Goal: Task Accomplishment & Management: Use online tool/utility

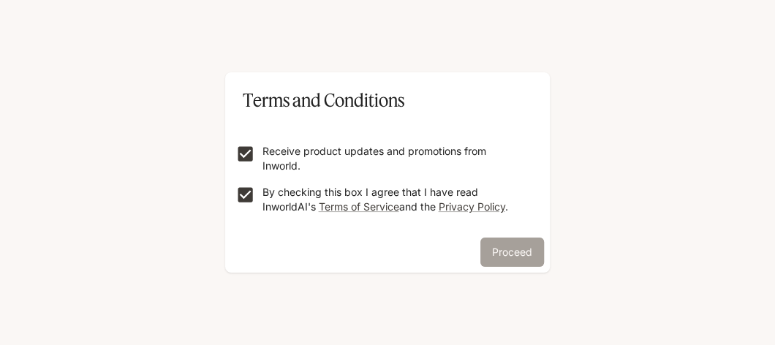
click at [491, 252] on button "Proceed" at bounding box center [512, 252] width 64 height 29
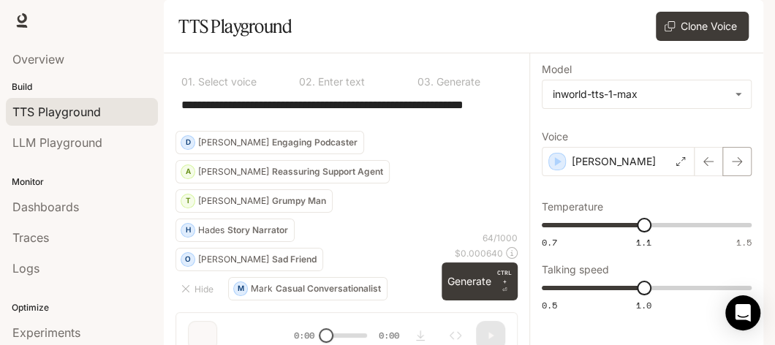
click at [731, 167] on icon "button" at bounding box center [737, 162] width 12 height 12
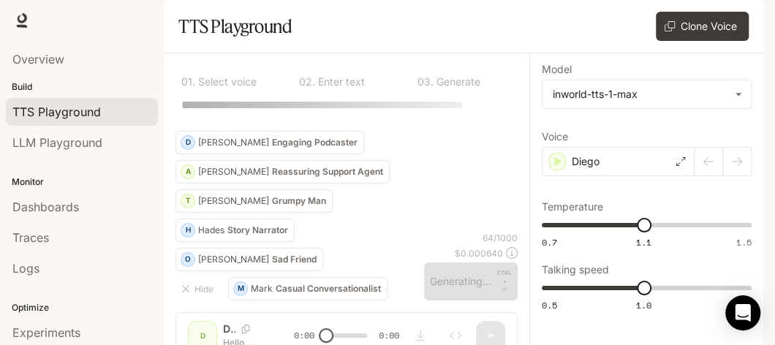
click at [700, 176] on div at bounding box center [723, 161] width 57 height 29
click at [673, 176] on div "Diego" at bounding box center [618, 161] width 153 height 29
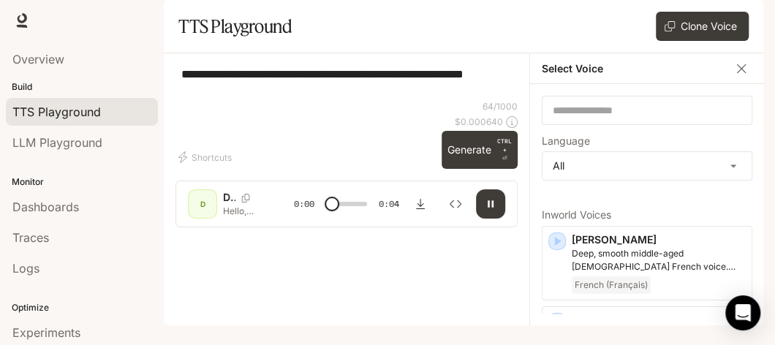
scroll to position [26, 0]
click at [627, 118] on input "text" at bounding box center [647, 110] width 209 height 15
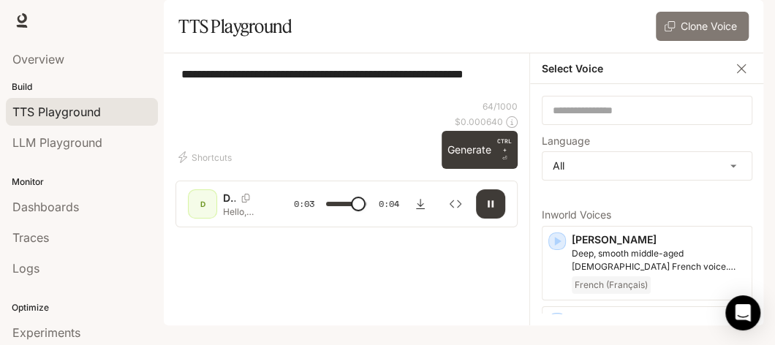
click at [706, 41] on button "Clone Voice" at bounding box center [702, 26] width 93 height 29
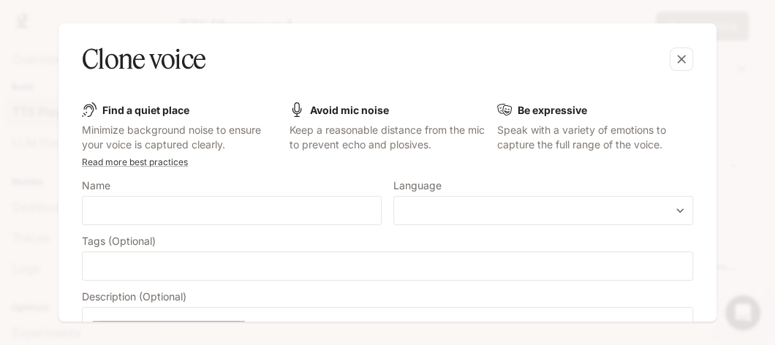
type input "*"
click at [191, 203] on input "text" at bounding box center [232, 210] width 298 height 15
type input "*****"
click at [446, 209] on body "**********" at bounding box center [387, 172] width 775 height 345
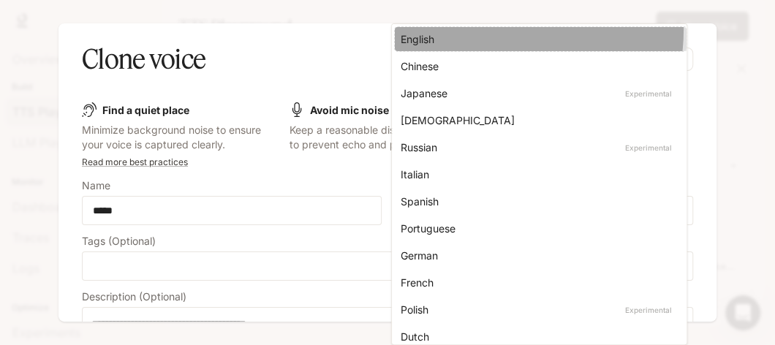
click at [469, 29] on li "English" at bounding box center [541, 39] width 292 height 24
type input "*****"
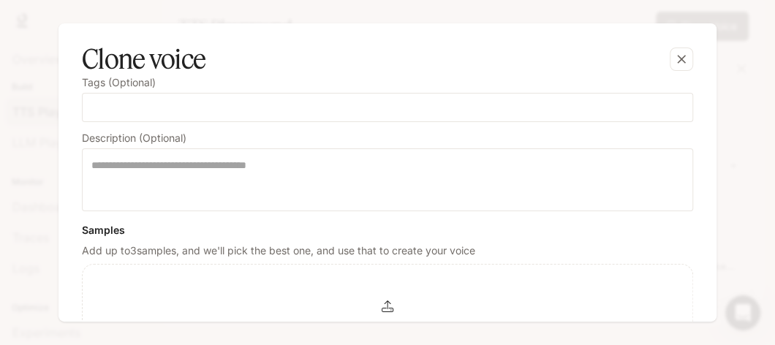
scroll to position [173, 0]
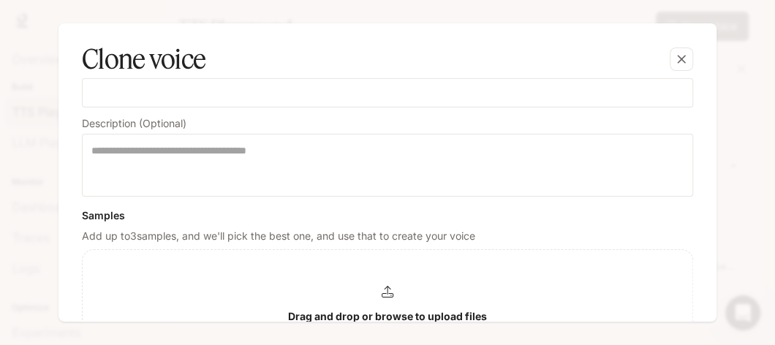
click at [382, 294] on icon at bounding box center [388, 292] width 12 height 12
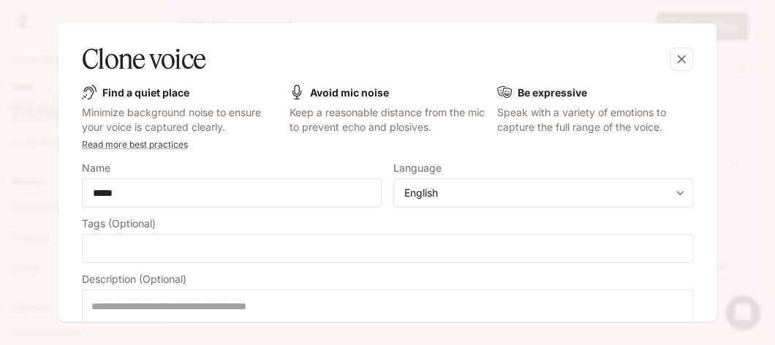
scroll to position [0, 0]
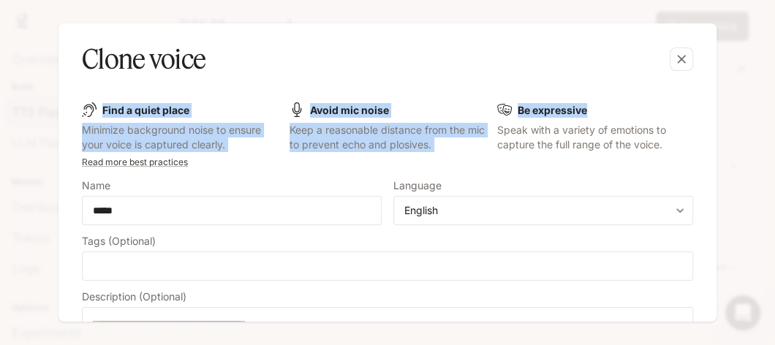
drag, startPoint x: 706, startPoint y: 100, endPoint x: 708, endPoint y: 27, distance: 73.1
click at [708, 27] on div "Clone voice Find a quiet place Minimize background noise to ensure your voice i…" at bounding box center [388, 172] width 658 height 298
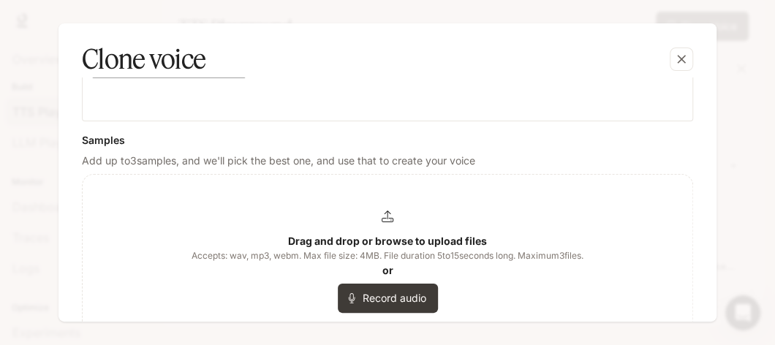
scroll to position [295, 0]
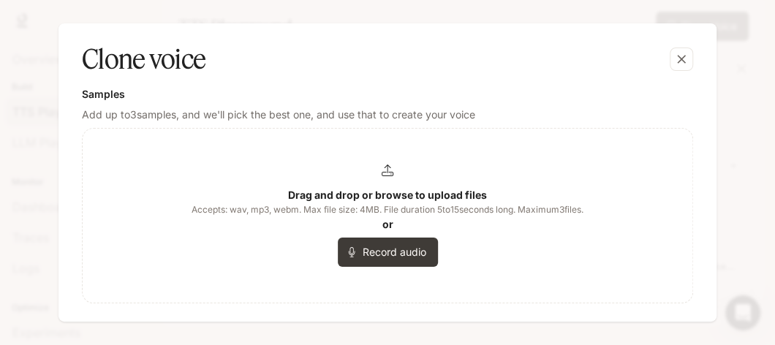
click at [382, 167] on icon at bounding box center [388, 171] width 12 height 12
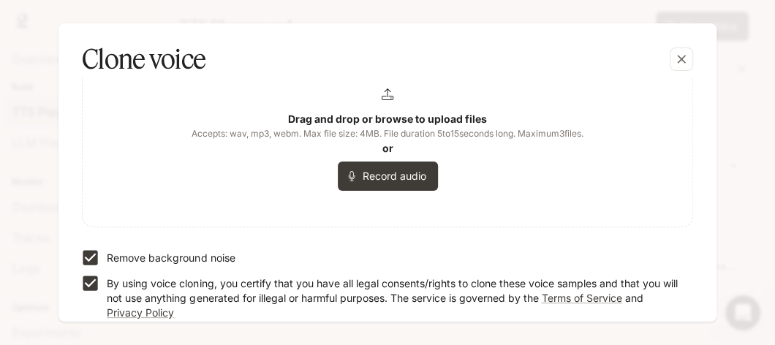
scroll to position [421, 0]
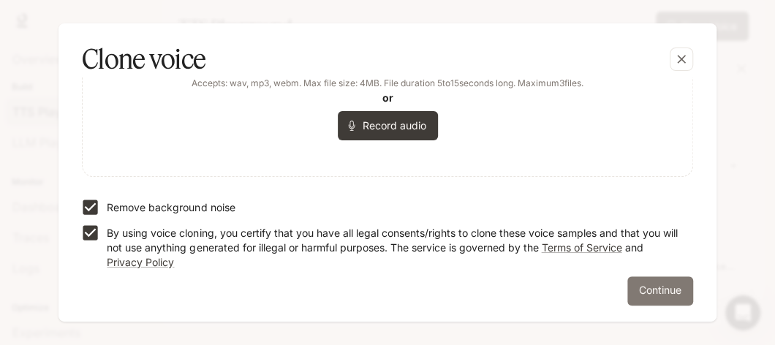
click at [674, 284] on button "Continue" at bounding box center [660, 290] width 66 height 29
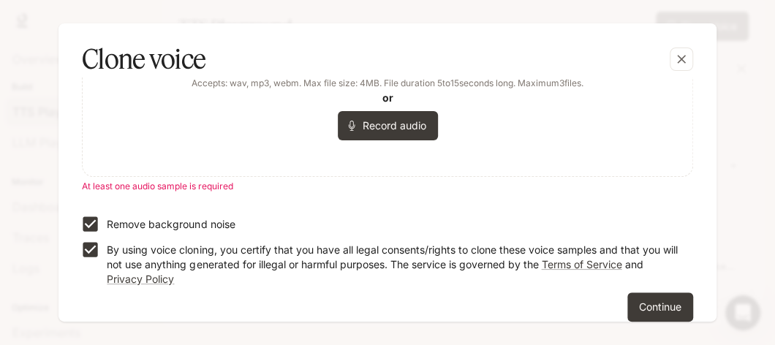
scroll to position [208, 0]
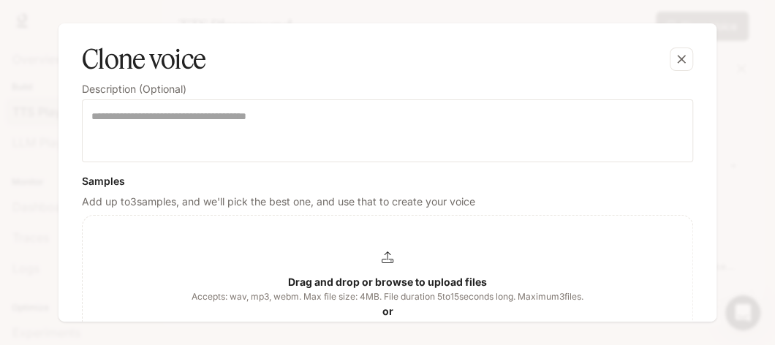
click at [383, 259] on icon at bounding box center [388, 258] width 12 height 12
drag, startPoint x: 353, startPoint y: 249, endPoint x: 241, endPoint y: 259, distance: 113.1
click at [241, 259] on div "Drag and drop or browse to upload files Accepts: wav, mp3, webm. Max file size:…" at bounding box center [388, 303] width 392 height 102
click at [494, 268] on div "Drag and drop or browse to upload files Accepts: wav, mp3, webm. Max file size:…" at bounding box center [388, 303] width 392 height 102
click at [370, 256] on div "Drag and drop or browse to upload files Accepts: wav, mp3, webm. Max file size:…" at bounding box center [388, 303] width 392 height 102
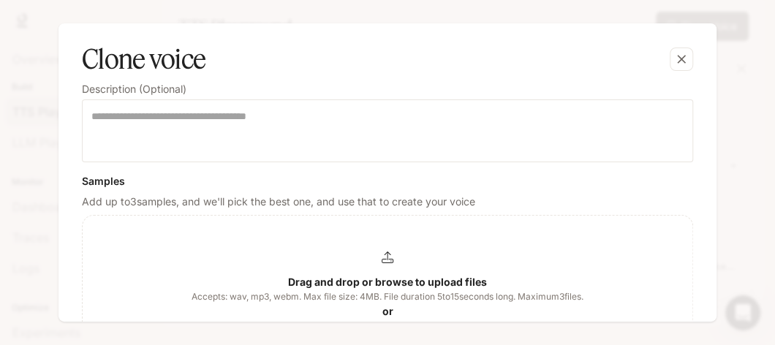
drag, startPoint x: 458, startPoint y: 236, endPoint x: 735, endPoint y: 264, distance: 278.6
click at [735, 264] on div "Clone voice Find a quiet place Minimize background noise to ensure your voice i…" at bounding box center [387, 172] width 775 height 345
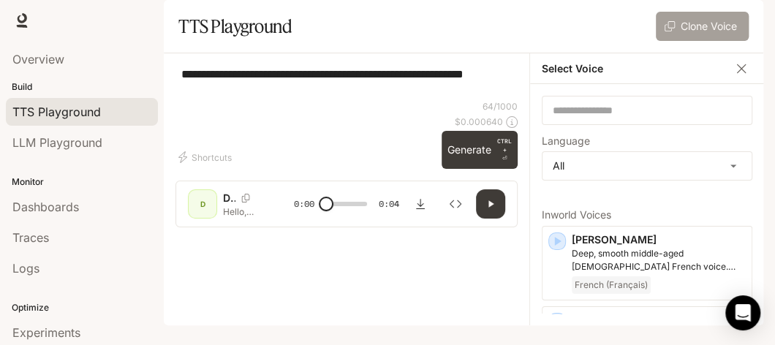
click at [711, 41] on button "Clone Voice" at bounding box center [702, 26] width 93 height 29
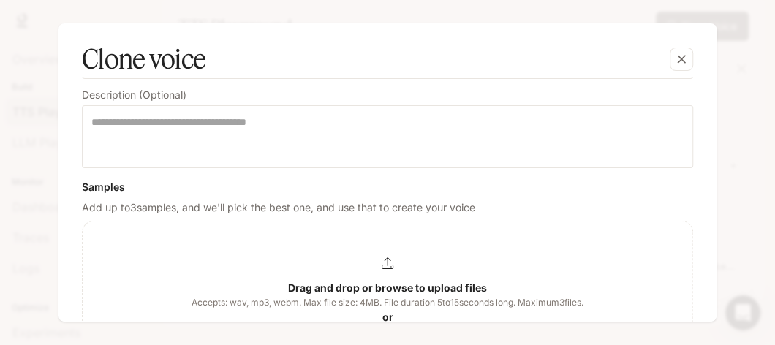
scroll to position [301, 0]
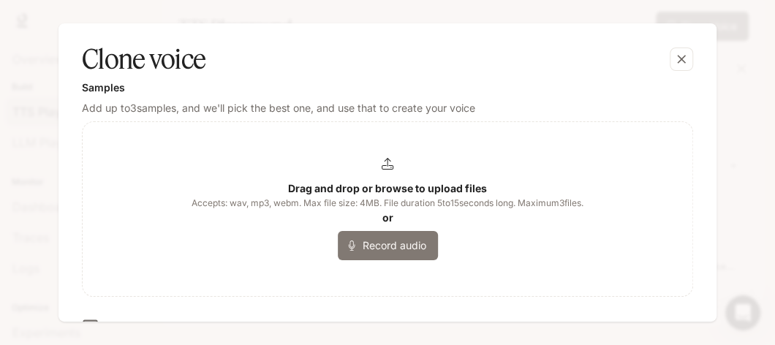
click at [414, 236] on button "Record audio" at bounding box center [388, 245] width 100 height 29
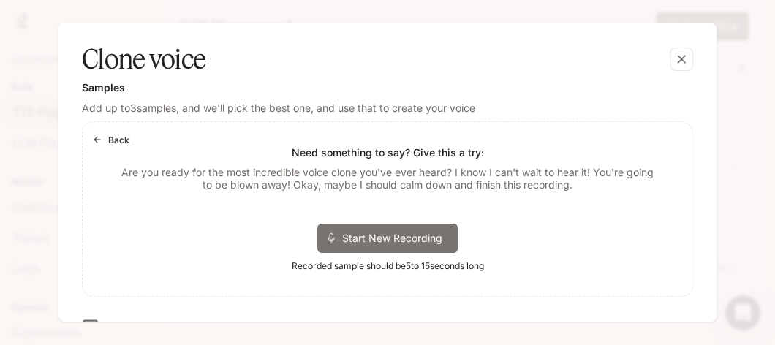
click at [414, 236] on span "Start New Recording" at bounding box center [397, 237] width 110 height 15
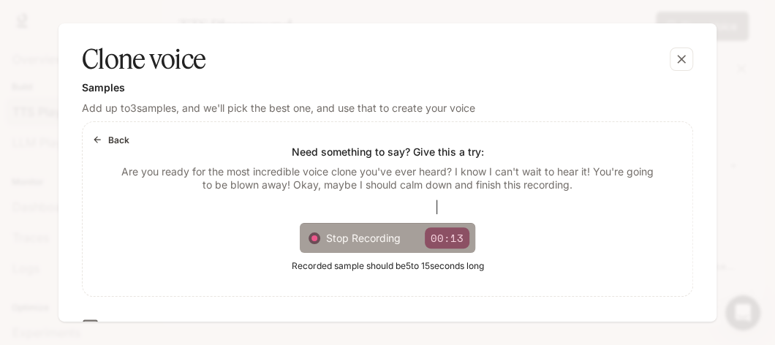
click at [342, 233] on span "Stop Recording" at bounding box center [369, 237] width 87 height 15
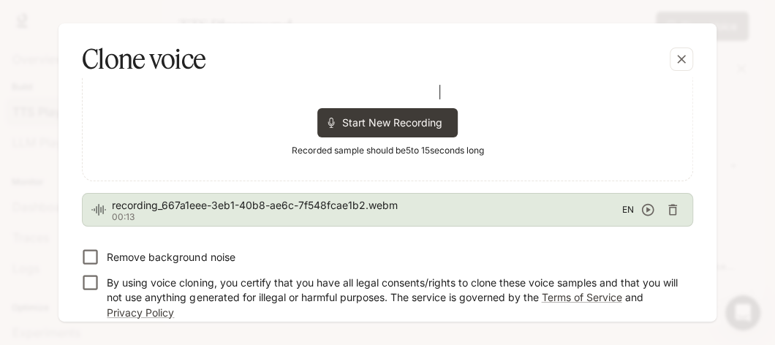
scroll to position [436, 0]
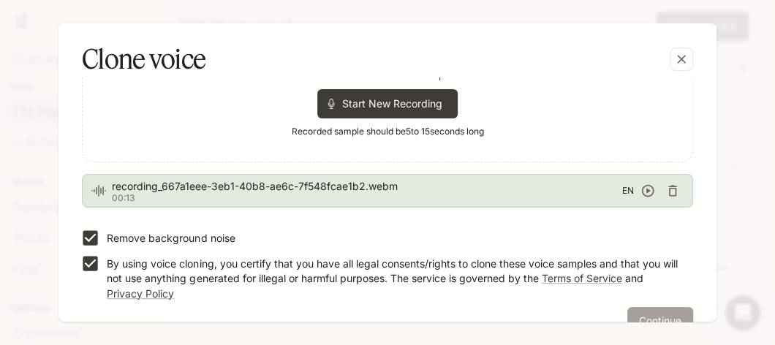
click at [642, 311] on button "Continue" at bounding box center [660, 321] width 66 height 29
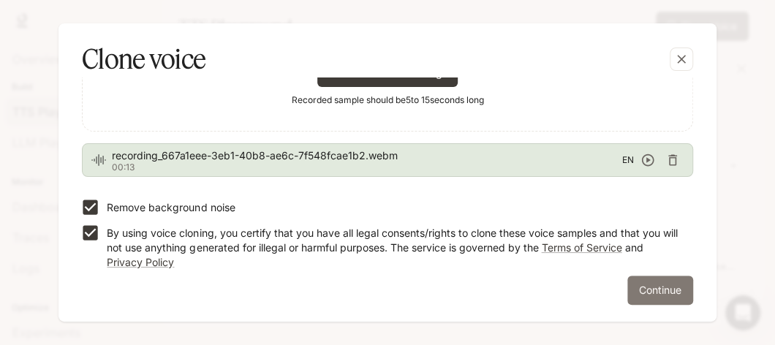
click at [663, 287] on button "Continue" at bounding box center [660, 290] width 66 height 29
click at [641, 154] on icon "button" at bounding box center [648, 160] width 15 height 15
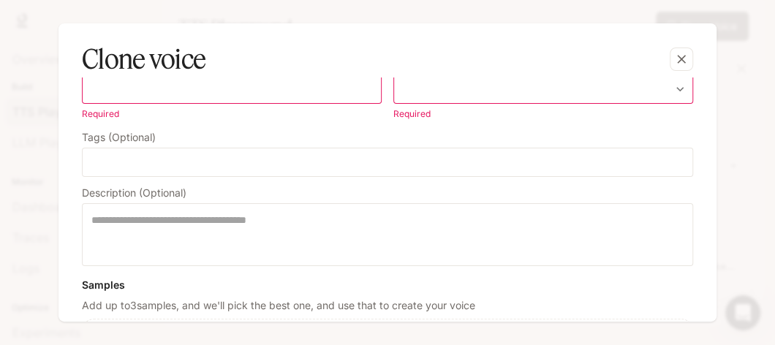
scroll to position [70, 0]
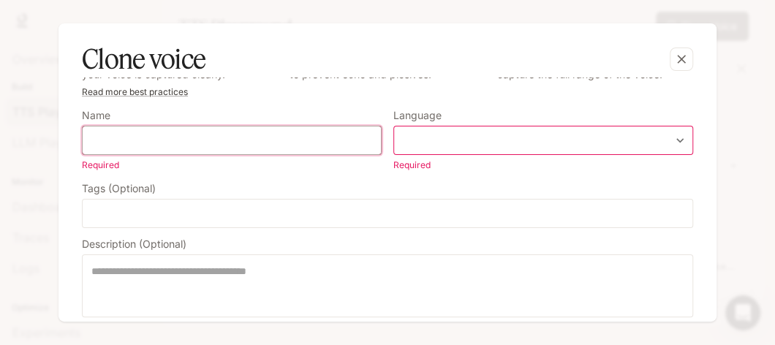
click at [206, 135] on input "text" at bounding box center [232, 140] width 298 height 15
type input "*****"
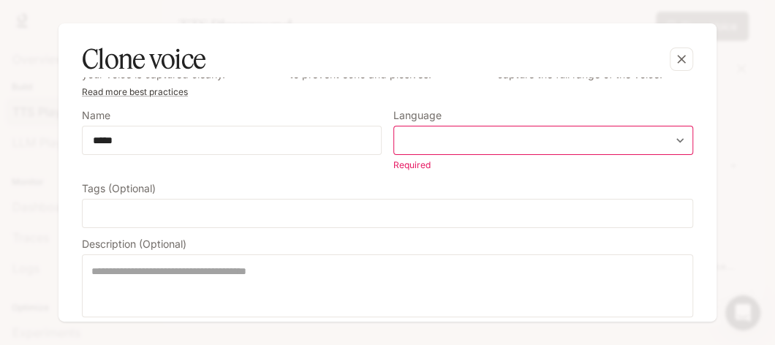
click at [428, 135] on body "**********" at bounding box center [387, 172] width 775 height 345
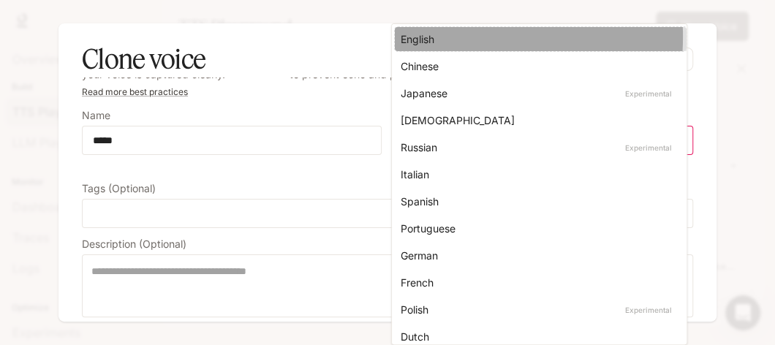
click at [434, 37] on div "English" at bounding box center [538, 38] width 274 height 15
type input "*****"
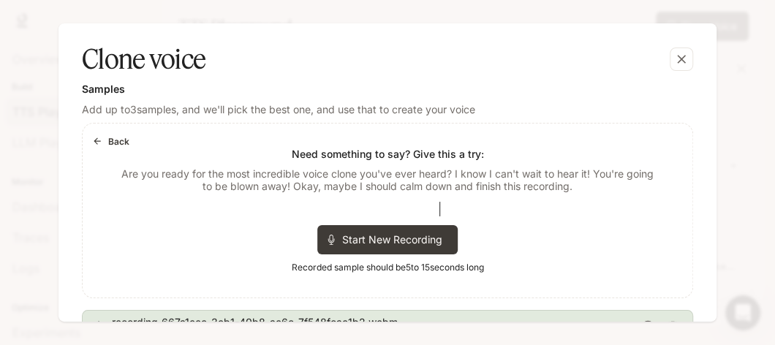
scroll to position [338, 0]
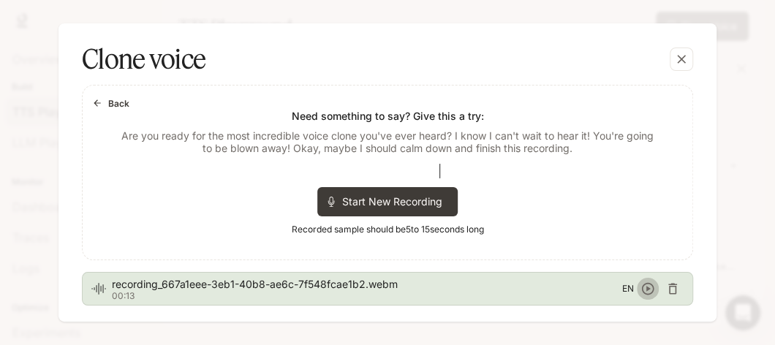
click at [646, 285] on icon "button" at bounding box center [648, 289] width 15 height 15
click at [668, 288] on icon "button" at bounding box center [672, 289] width 15 height 15
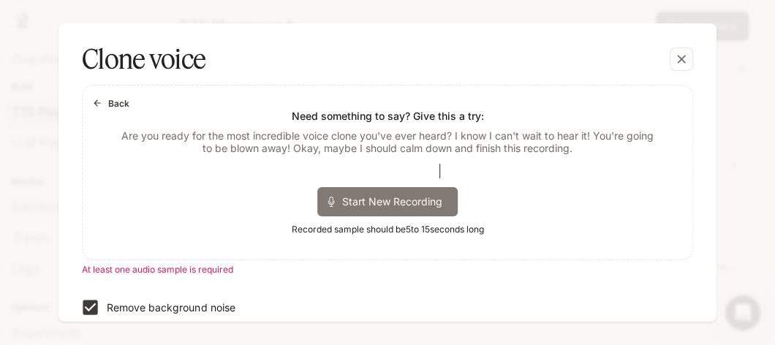
click at [405, 198] on span "Start New Recording" at bounding box center [397, 201] width 110 height 15
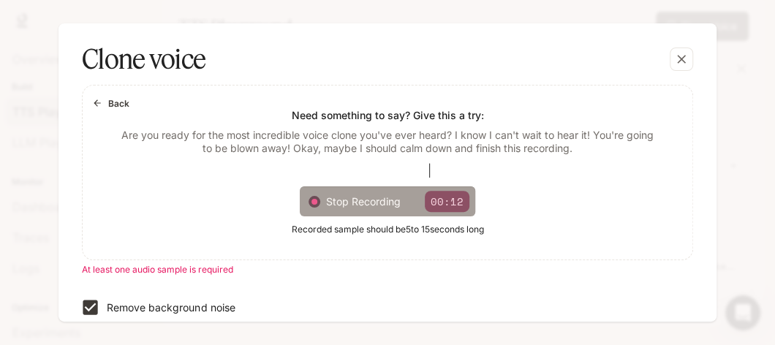
click at [315, 196] on div at bounding box center [315, 202] width 12 height 12
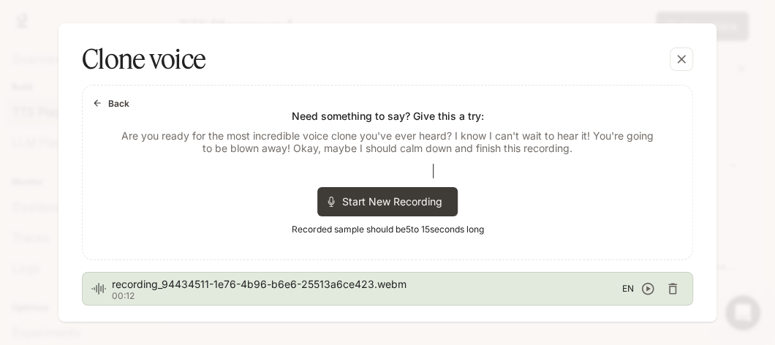
scroll to position [466, 0]
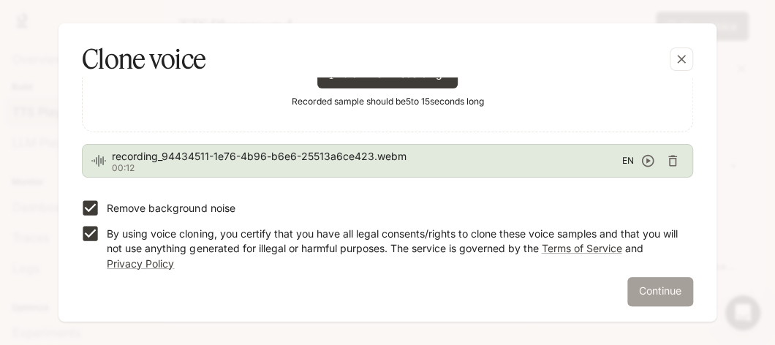
click at [653, 282] on button "Continue" at bounding box center [660, 291] width 66 height 29
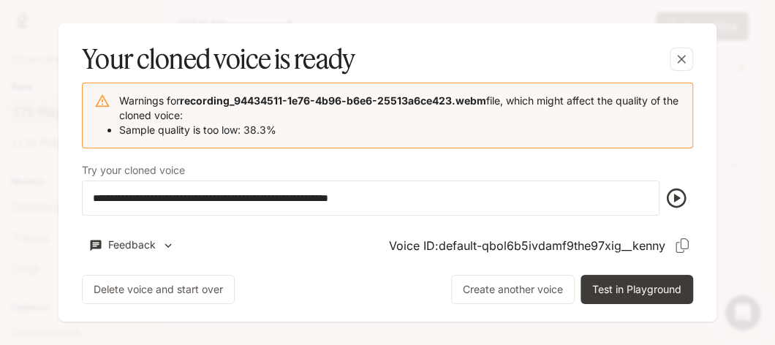
scroll to position [19, 0]
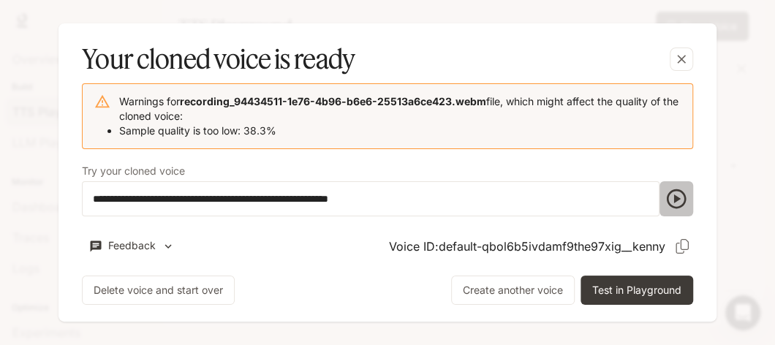
click at [668, 198] on icon "button" at bounding box center [677, 199] width 20 height 20
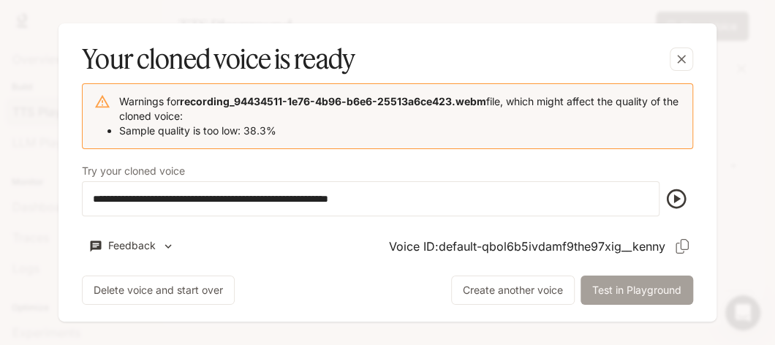
click at [649, 290] on button "Test in Playground" at bounding box center [637, 290] width 113 height 29
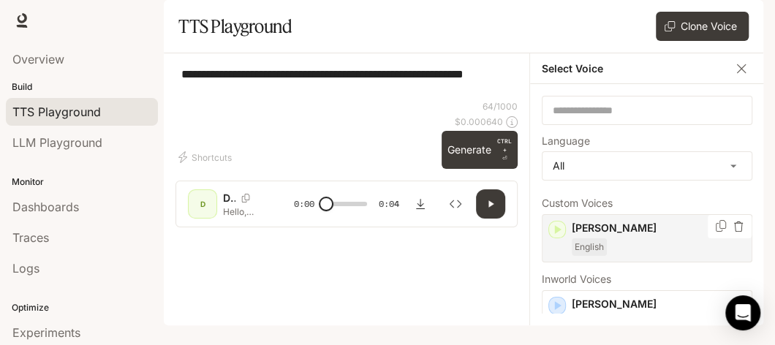
click at [558, 241] on div "[PERSON_NAME]" at bounding box center [647, 238] width 211 height 48
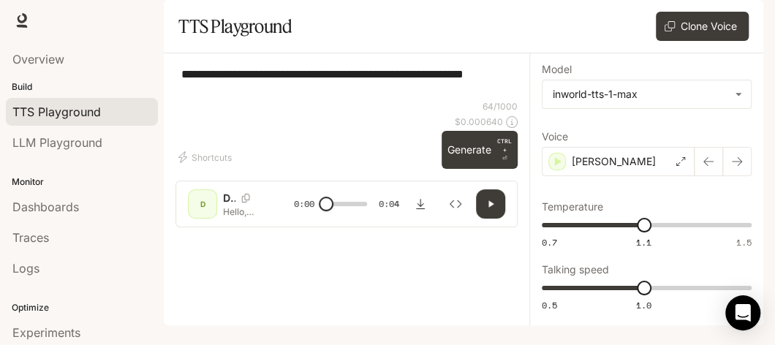
scroll to position [0, 0]
click at [476, 219] on button "button" at bounding box center [490, 203] width 29 height 29
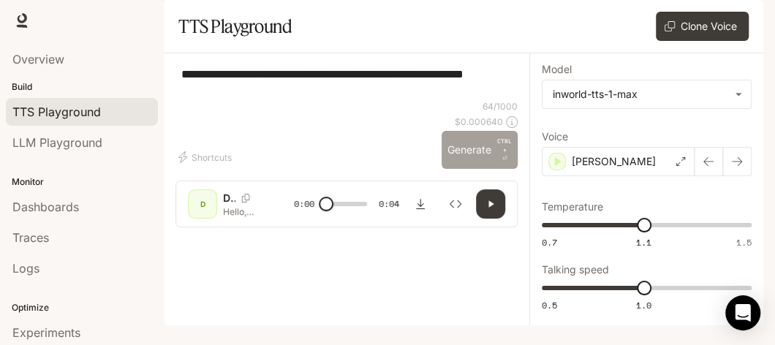
click at [456, 169] on button "Generate CTRL + ⏎" at bounding box center [480, 150] width 76 height 38
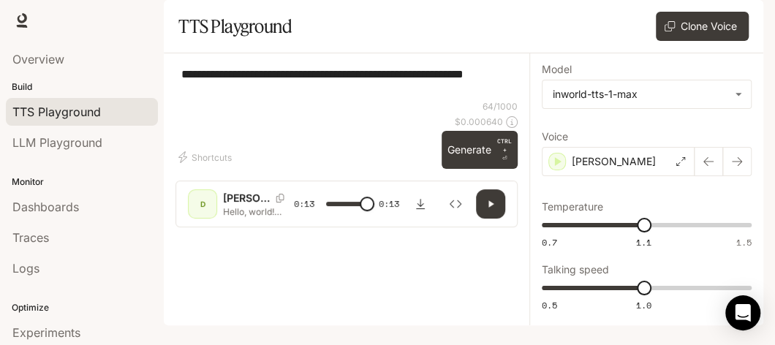
type input "*"
click at [676, 166] on icon at bounding box center [680, 161] width 9 height 9
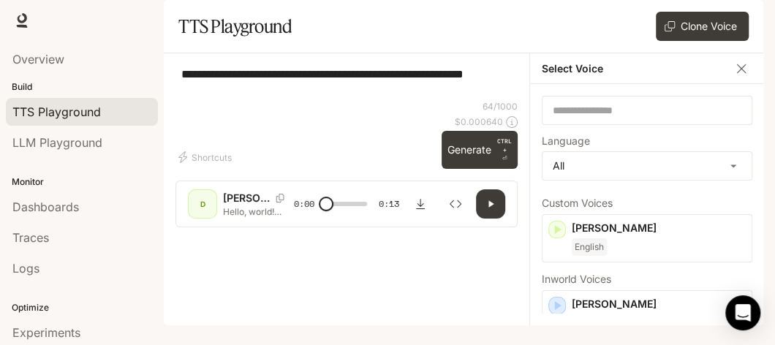
scroll to position [15, 0]
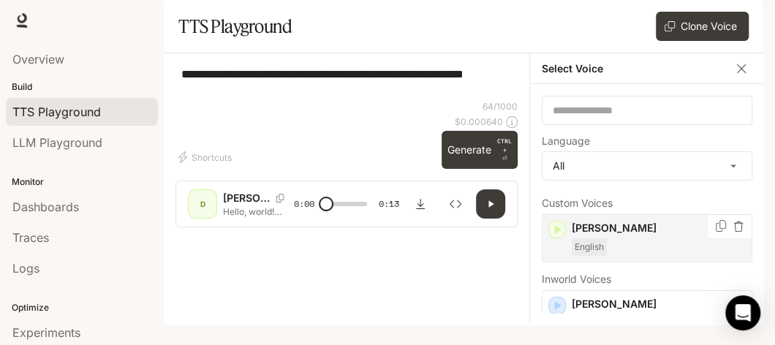
click at [734, 232] on icon "button" at bounding box center [739, 227] width 10 height 10
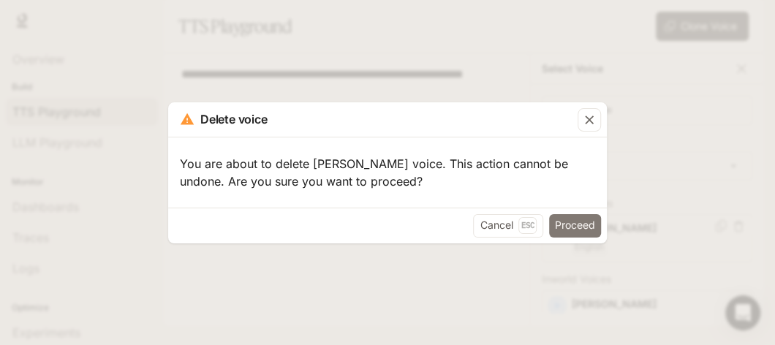
click at [582, 223] on button "Proceed" at bounding box center [575, 225] width 52 height 23
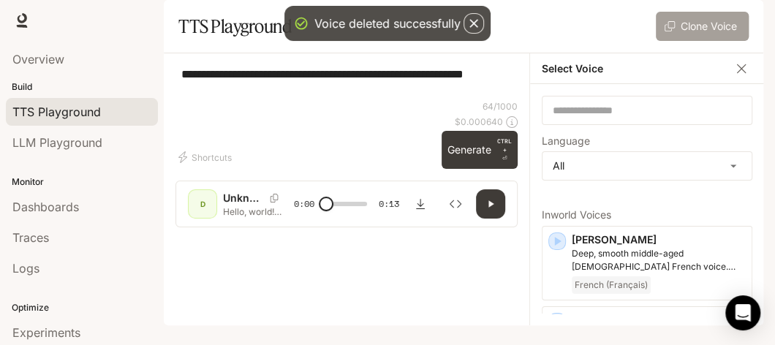
click at [729, 41] on button "Clone Voice" at bounding box center [702, 26] width 93 height 29
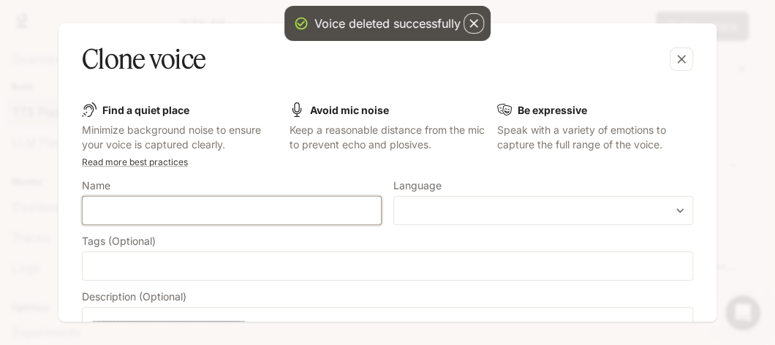
click at [252, 208] on input "text" at bounding box center [232, 210] width 298 height 15
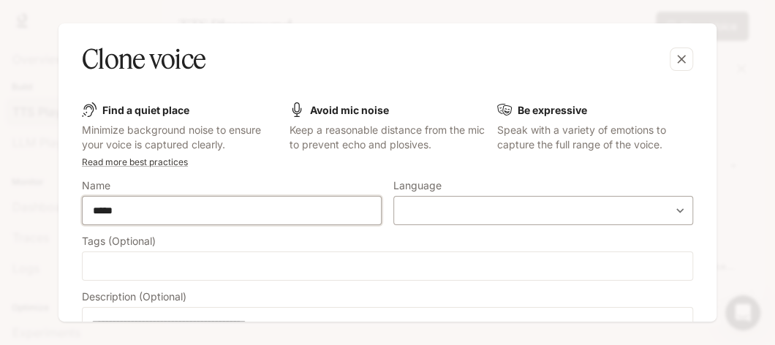
type input "*****"
click at [416, 208] on body "**********" at bounding box center [387, 172] width 775 height 345
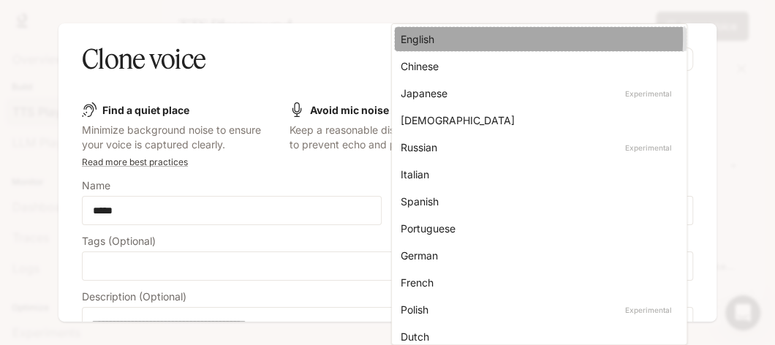
click at [429, 37] on div "English" at bounding box center [538, 38] width 274 height 15
type input "*****"
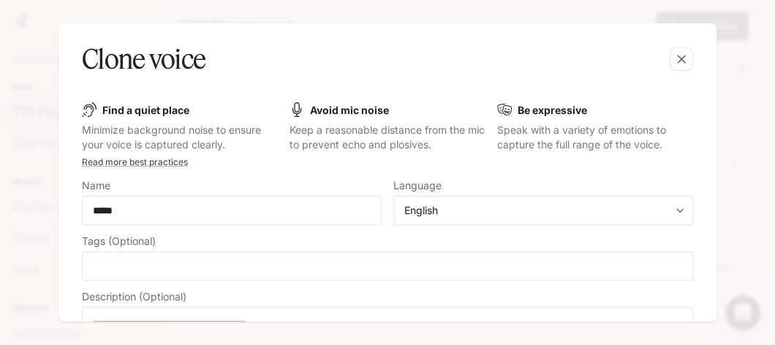
scroll to position [214, 0]
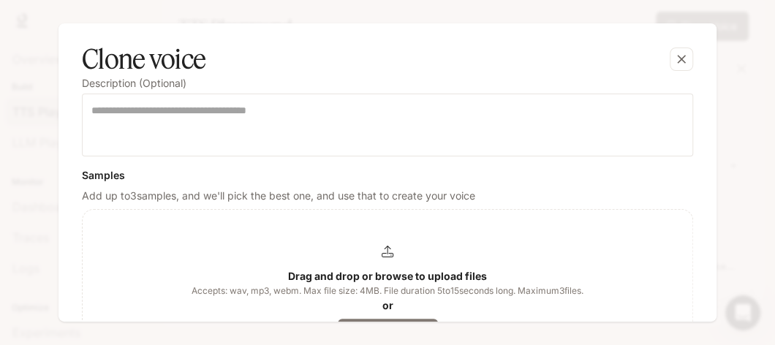
click at [419, 319] on button "Record audio" at bounding box center [388, 333] width 100 height 29
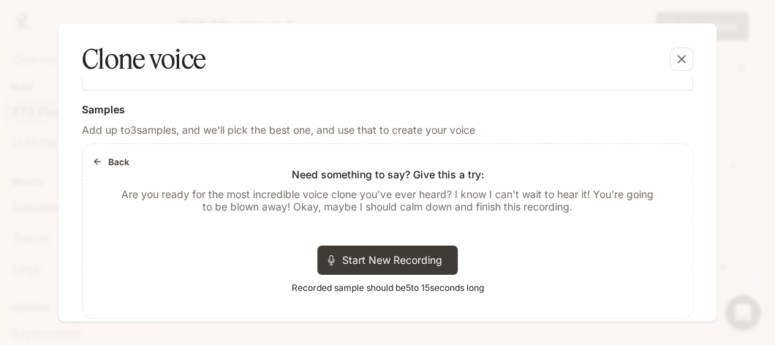
scroll to position [314, 0]
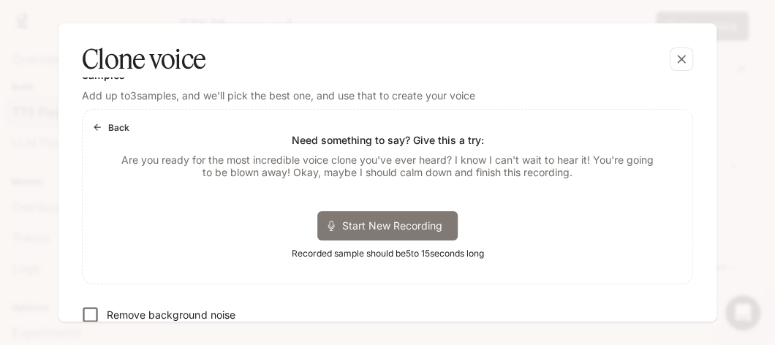
click at [389, 224] on span "Start New Recording" at bounding box center [397, 225] width 110 height 15
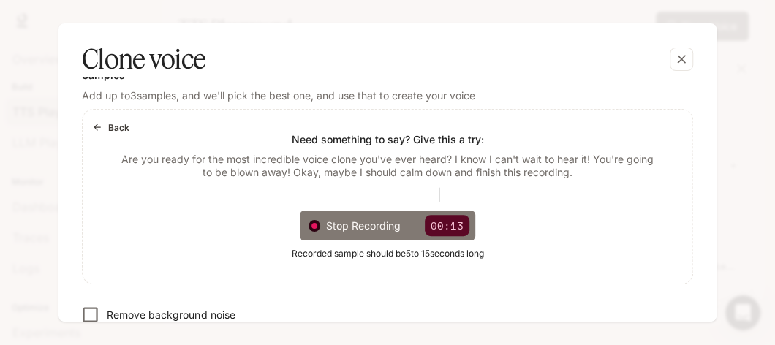
click at [317, 221] on div at bounding box center [315, 226] width 12 height 12
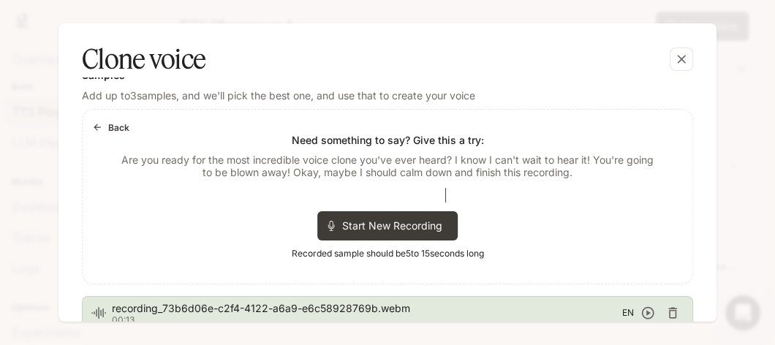
scroll to position [406, 0]
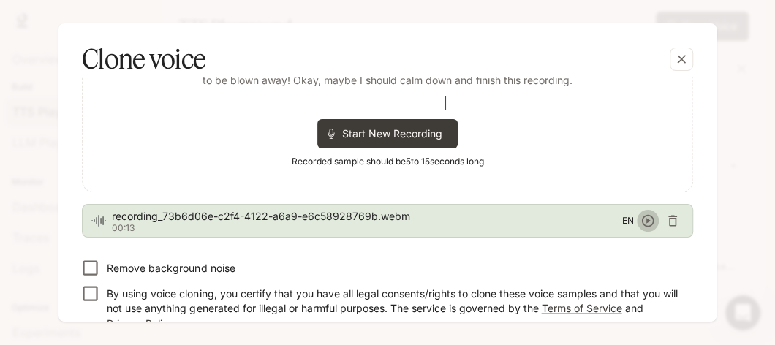
click at [641, 216] on icon "button" at bounding box center [648, 221] width 15 height 15
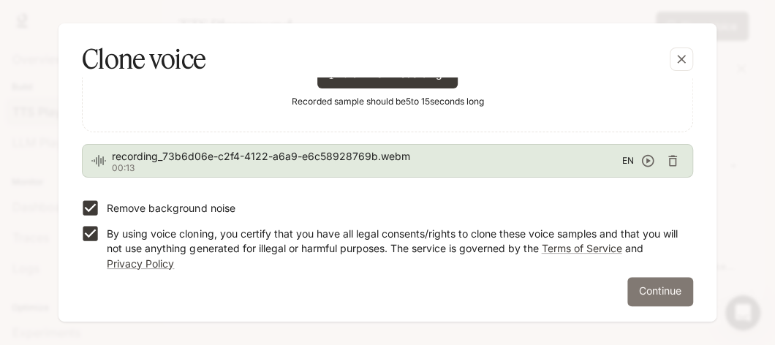
click at [671, 290] on button "Continue" at bounding box center [660, 291] width 66 height 29
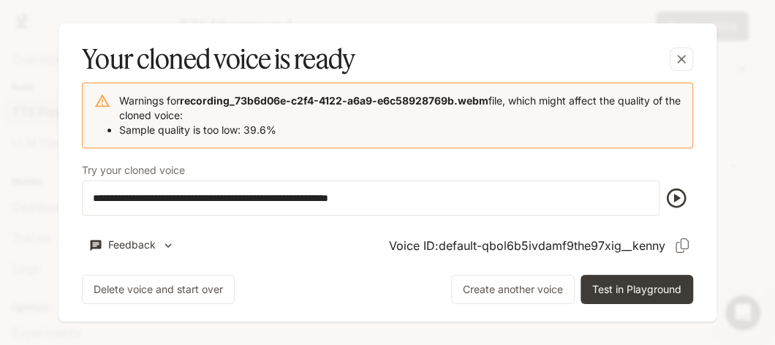
scroll to position [19, 0]
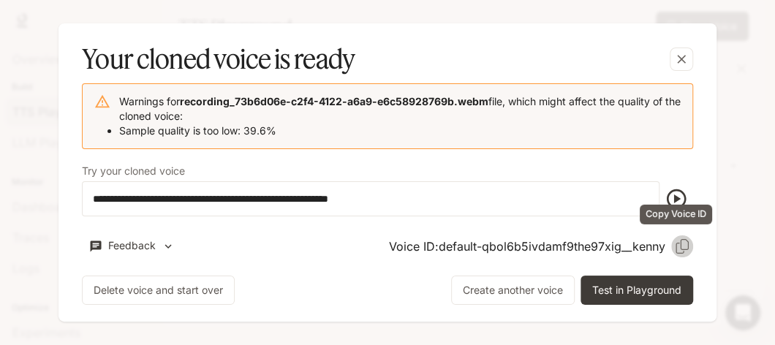
click at [681, 240] on icon "Copy Voice ID" at bounding box center [682, 246] width 15 height 15
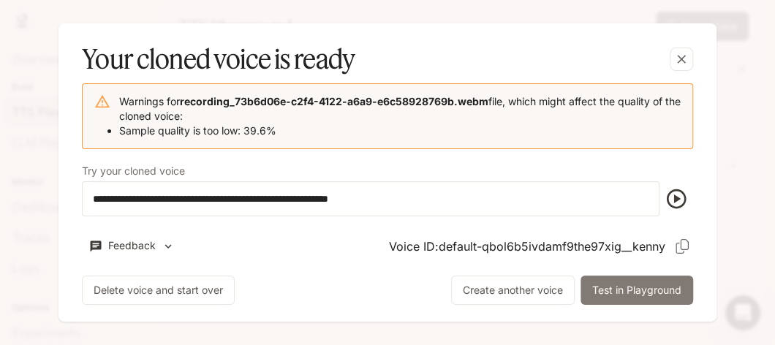
click at [622, 290] on button "Test in Playground" at bounding box center [637, 290] width 113 height 29
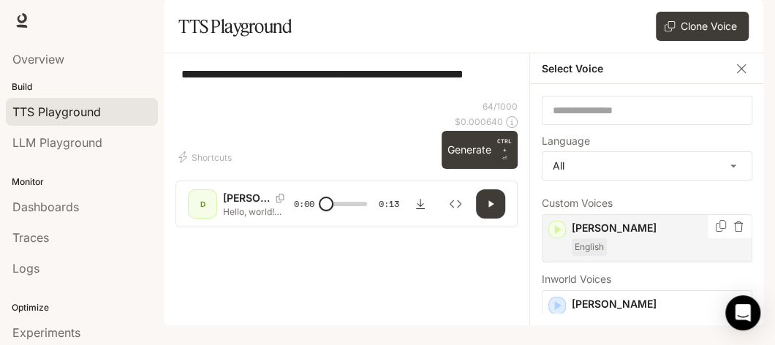
click at [614, 241] on div "[PERSON_NAME]" at bounding box center [647, 238] width 211 height 48
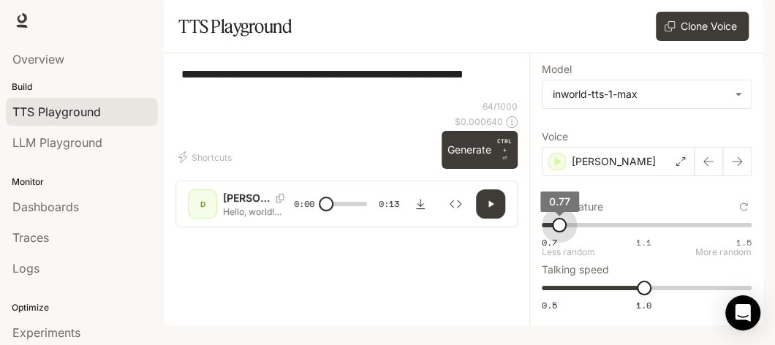
drag, startPoint x: 631, startPoint y: 249, endPoint x: 546, endPoint y: 249, distance: 85.6
click at [552, 233] on span "0.77" at bounding box center [559, 225] width 15 height 15
type input "***"
drag, startPoint x: 540, startPoint y: 249, endPoint x: 529, endPoint y: 249, distance: 10.3
click at [535, 233] on span "0.7" at bounding box center [542, 225] width 15 height 15
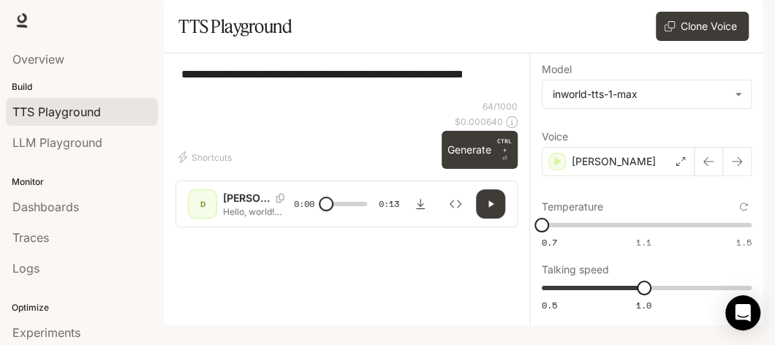
click at [481, 219] on button "button" at bounding box center [490, 203] width 29 height 29
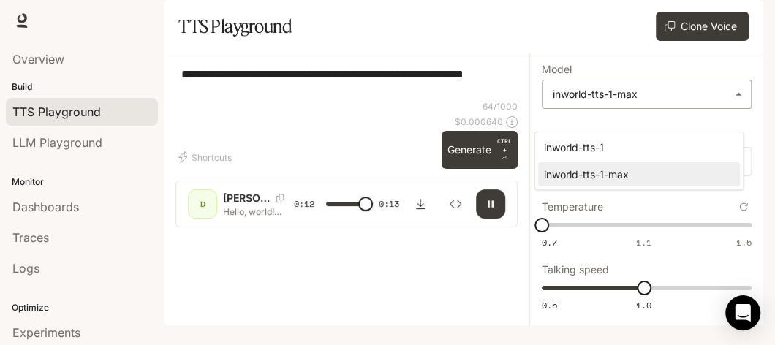
click at [732, 109] on body "**********" at bounding box center [387, 172] width 775 height 345
type input "*"
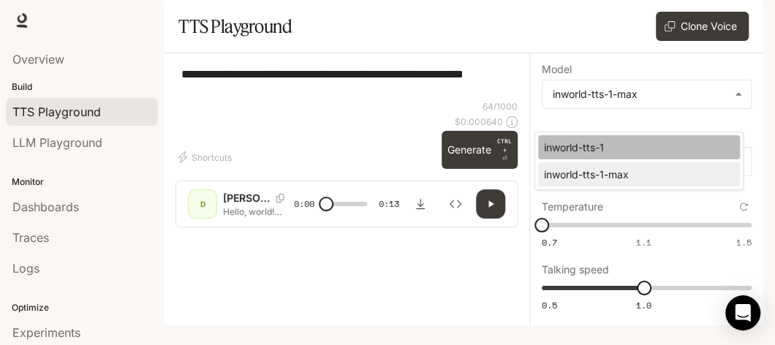
click at [625, 147] on div "inworld-tts-1" at bounding box center [636, 147] width 184 height 15
type input "**********"
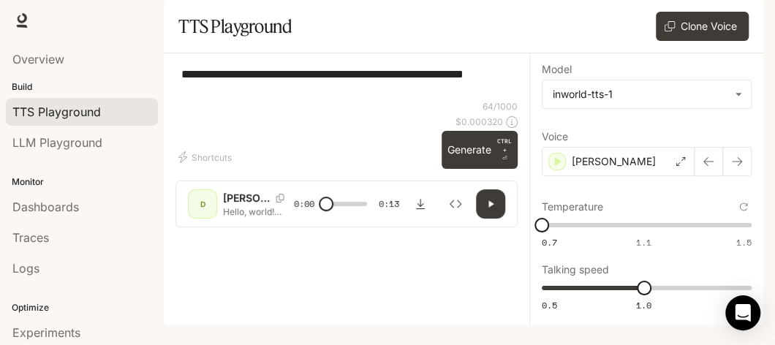
click at [487, 219] on button "button" at bounding box center [490, 203] width 29 height 29
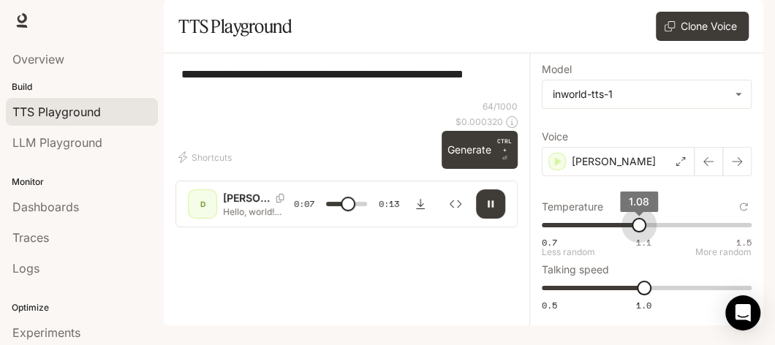
type input "***"
type input "****"
drag, startPoint x: 532, startPoint y: 244, endPoint x: 713, endPoint y: 257, distance: 181.9
click at [713, 251] on div "0.7 1.1 1.5 1.08 Less random More random" at bounding box center [647, 232] width 210 height 37
type input "***"
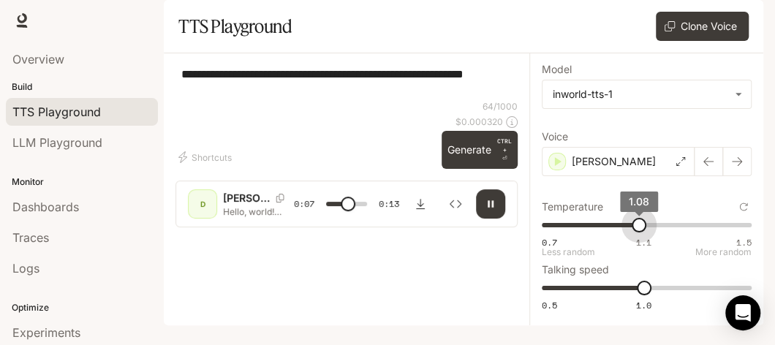
type input "****"
type input "*"
type input "***"
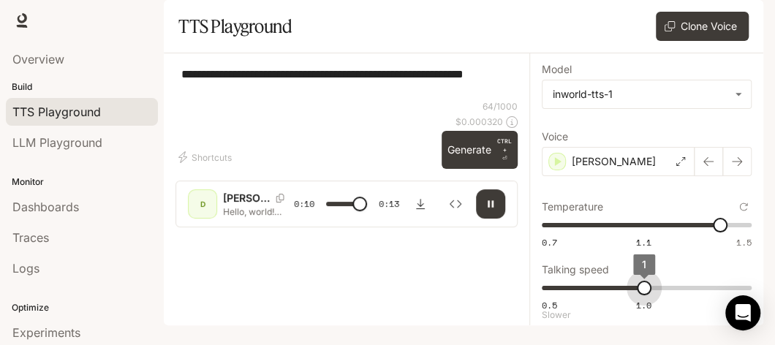
drag, startPoint x: 636, startPoint y: 301, endPoint x: 655, endPoint y: 302, distance: 19.8
click at [652, 295] on span "1" at bounding box center [644, 288] width 15 height 15
type input "**"
type input "***"
type input "*"
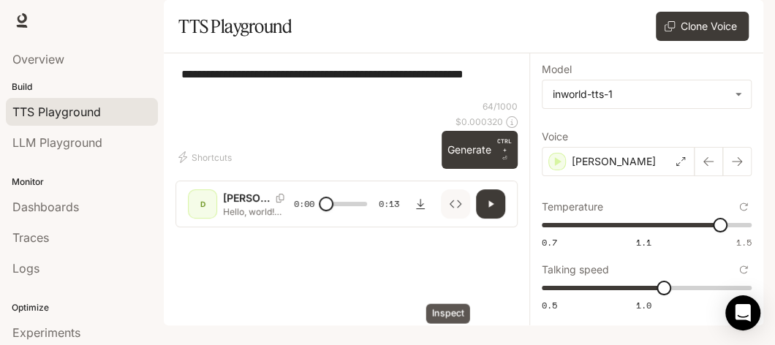
click at [451, 210] on icon "Inspect" at bounding box center [456, 204] width 12 height 12
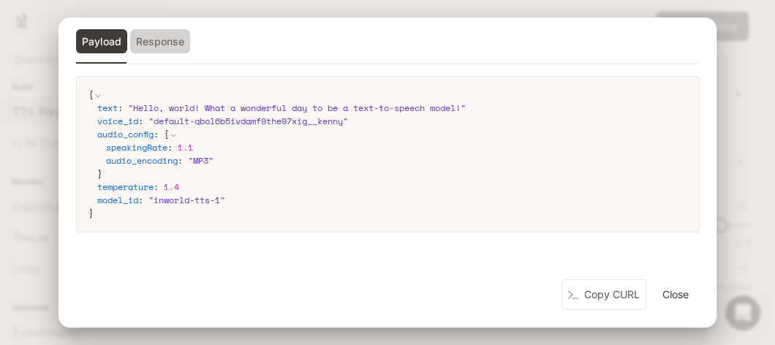
click at [177, 37] on button "Response" at bounding box center [160, 41] width 60 height 25
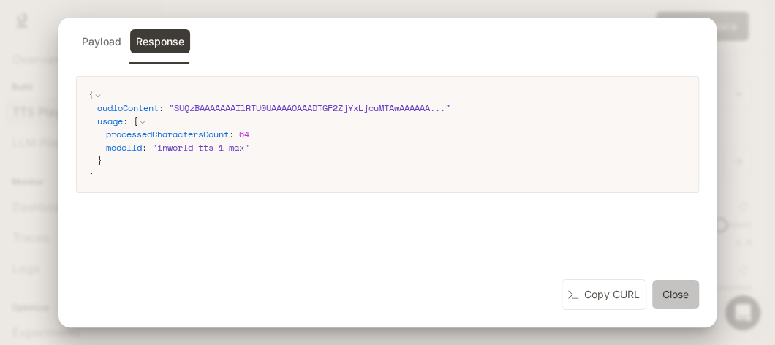
click at [685, 294] on button "Close" at bounding box center [675, 294] width 47 height 29
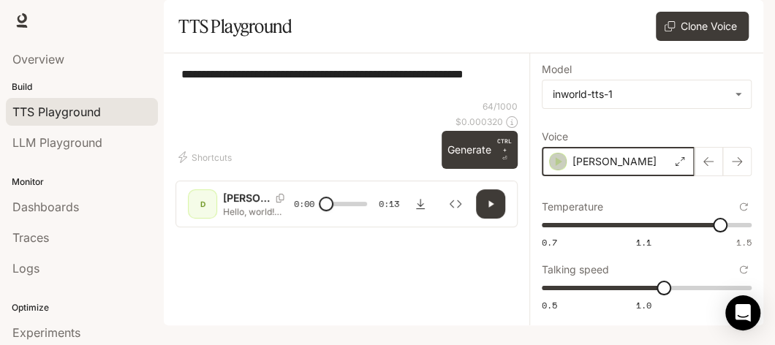
click at [551, 169] on icon "button" at bounding box center [558, 161] width 15 height 15
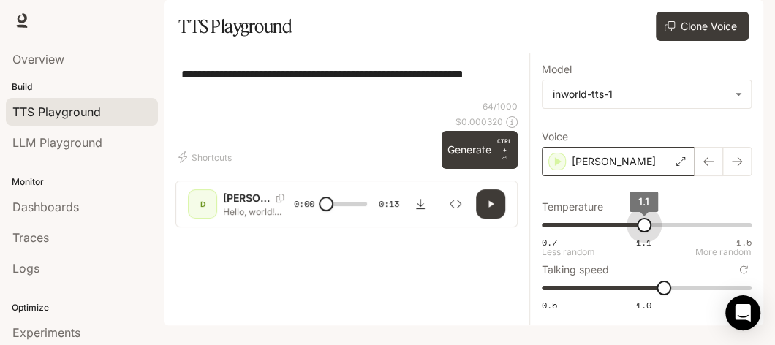
drag, startPoint x: 715, startPoint y: 235, endPoint x: 636, endPoint y: 236, distance: 79.0
click at [637, 233] on span "1.1" at bounding box center [644, 225] width 15 height 15
type input "***"
click at [734, 116] on body "**********" at bounding box center [387, 172] width 775 height 345
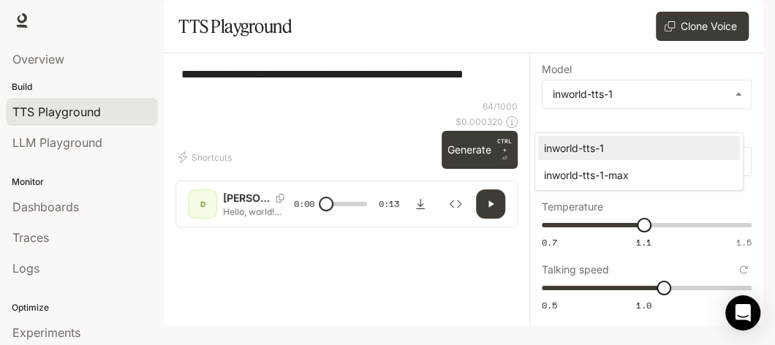
click at [653, 175] on div "inworld-tts-1-max" at bounding box center [636, 174] width 184 height 15
type input "**********"
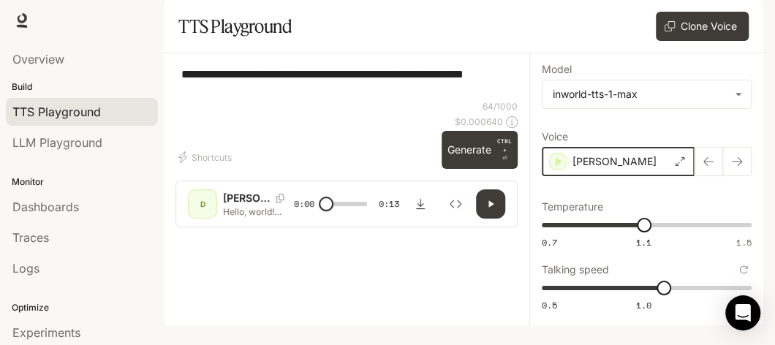
click at [551, 169] on icon "button" at bounding box center [558, 161] width 15 height 15
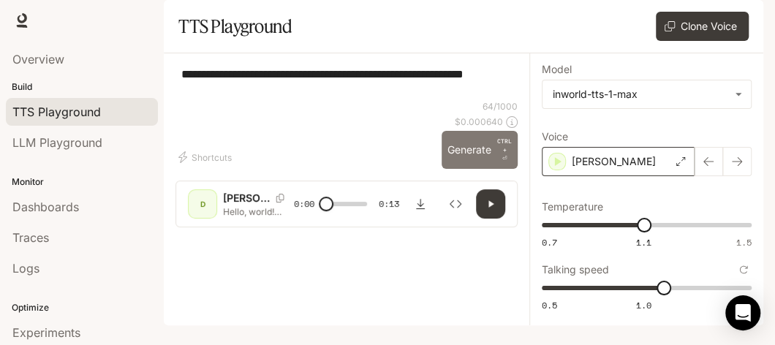
click at [466, 169] on button "Generate CTRL + ⏎" at bounding box center [480, 150] width 76 height 38
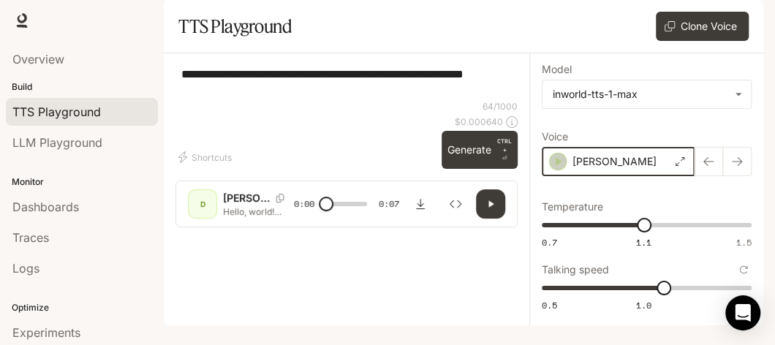
click at [551, 169] on icon "button" at bounding box center [558, 161] width 15 height 15
click at [489, 208] on icon "button" at bounding box center [491, 204] width 5 height 7
click at [595, 176] on div "[PERSON_NAME]" at bounding box center [618, 161] width 153 height 29
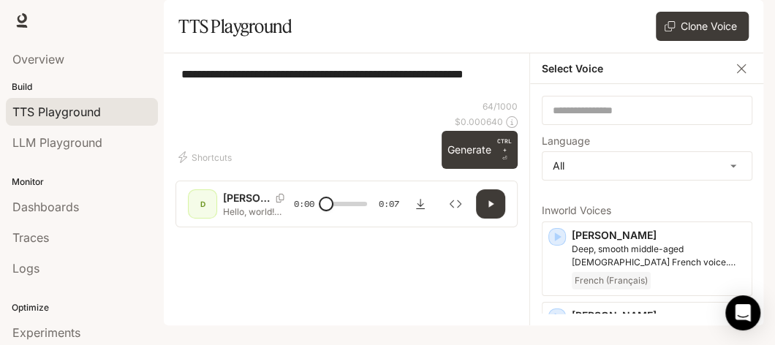
scroll to position [0, 0]
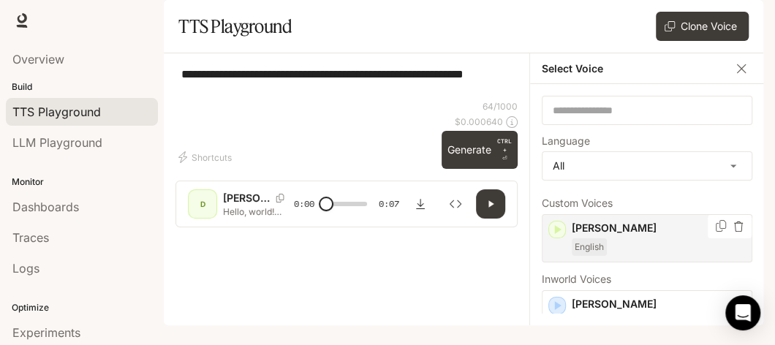
click at [663, 256] on div "English" at bounding box center [659, 247] width 174 height 18
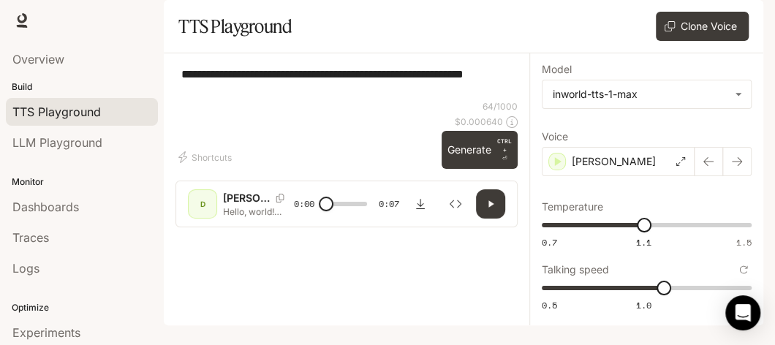
scroll to position [19, 0]
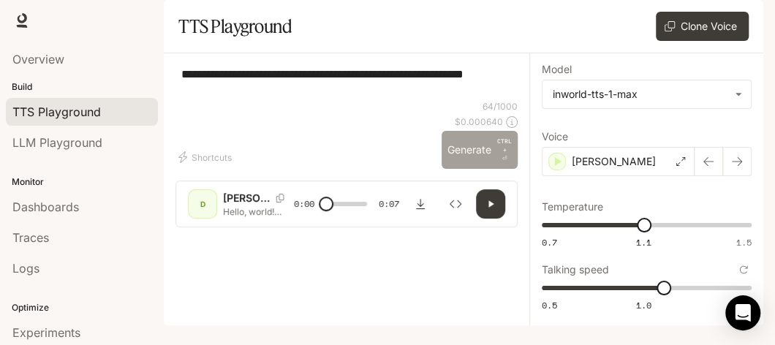
click at [475, 169] on button "Generate CTRL + ⏎" at bounding box center [480, 150] width 76 height 38
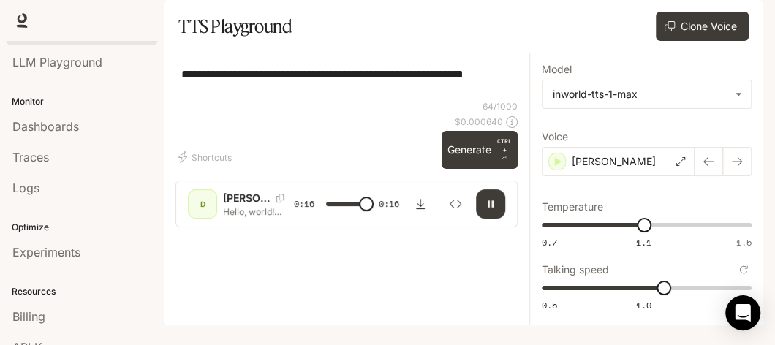
scroll to position [83, 0]
type input "*"
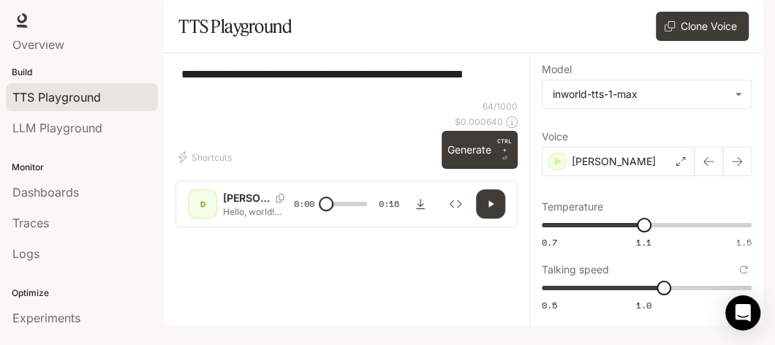
scroll to position [12, 0]
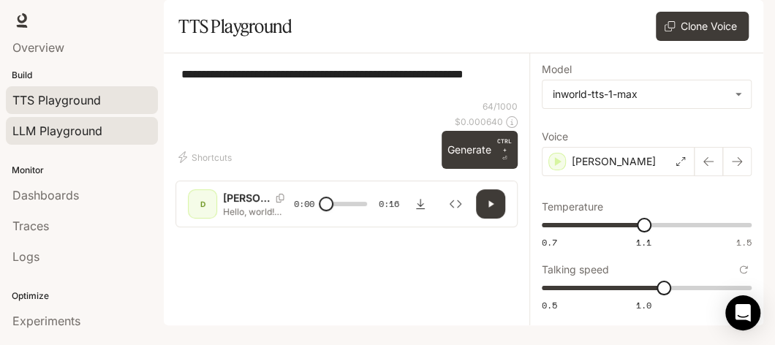
click at [68, 123] on span "LLM Playground" at bounding box center [57, 131] width 90 height 18
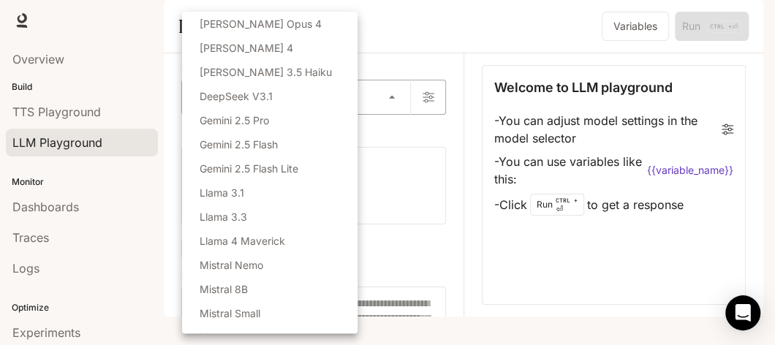
click at [387, 134] on body "Skip to main content Runtime Runtime Documentation Documentation Portal Overvie…" at bounding box center [387, 172] width 775 height 345
drag, startPoint x: 358, startPoint y: 123, endPoint x: 352, endPoint y: 216, distance: 93.8
click at [352, 216] on div "Select Model [PERSON_NAME] Opus 4 [PERSON_NAME] 4 [PERSON_NAME] 3.5 Haiku DeepS…" at bounding box center [387, 172] width 775 height 345
click at [499, 59] on div at bounding box center [387, 172] width 775 height 345
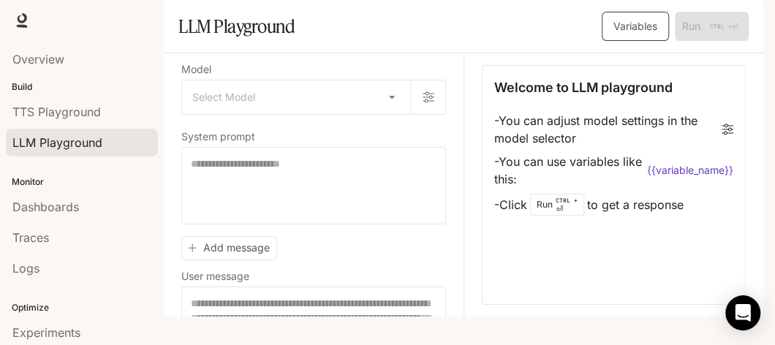
click at [647, 41] on button "Variables" at bounding box center [635, 26] width 67 height 29
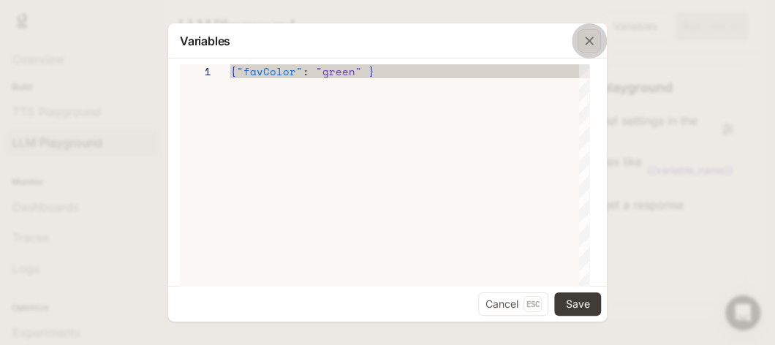
click at [584, 37] on icon "button" at bounding box center [589, 41] width 15 height 15
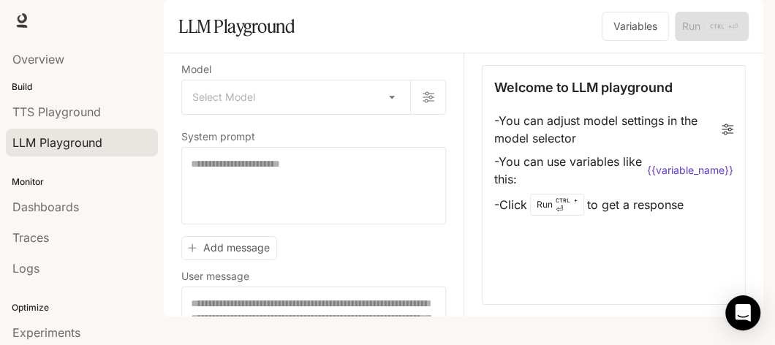
click at [718, 150] on li "- You can adjust model settings in the model selector" at bounding box center [613, 129] width 239 height 41
click at [423, 103] on icon "button" at bounding box center [429, 97] width 12 height 12
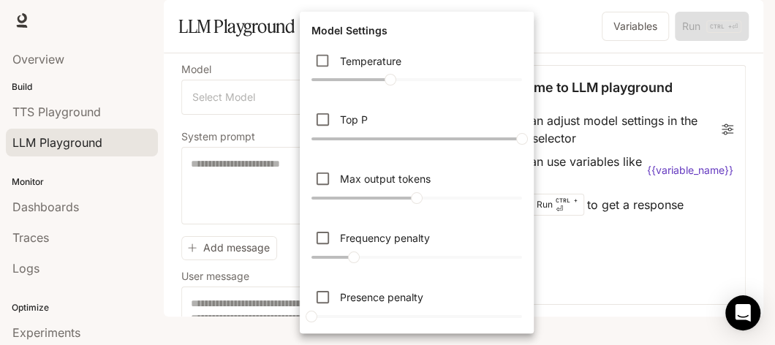
click at [561, 53] on div at bounding box center [387, 172] width 775 height 345
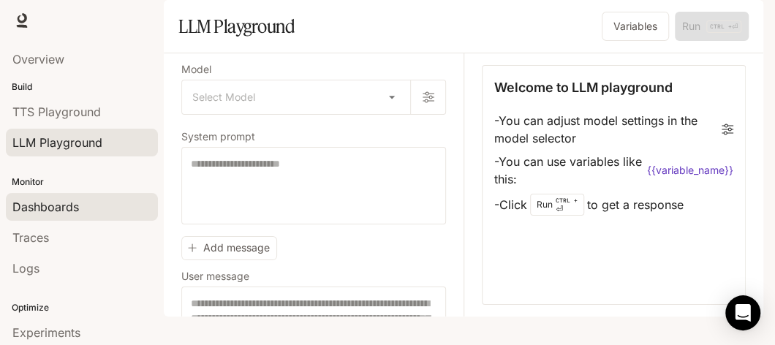
click at [72, 203] on span "Dashboards" at bounding box center [45, 207] width 67 height 18
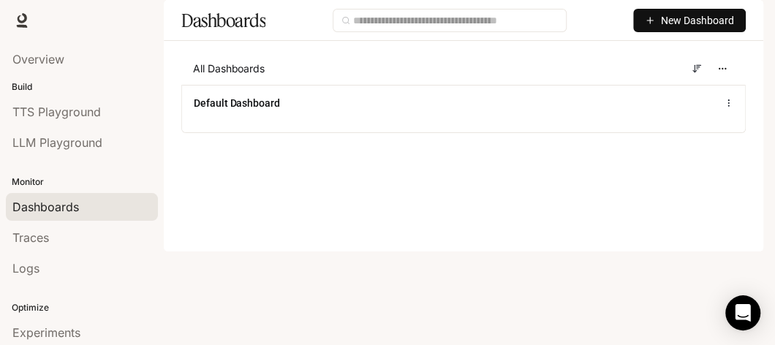
click at [679, 29] on span "New Dashboard" at bounding box center [697, 20] width 73 height 16
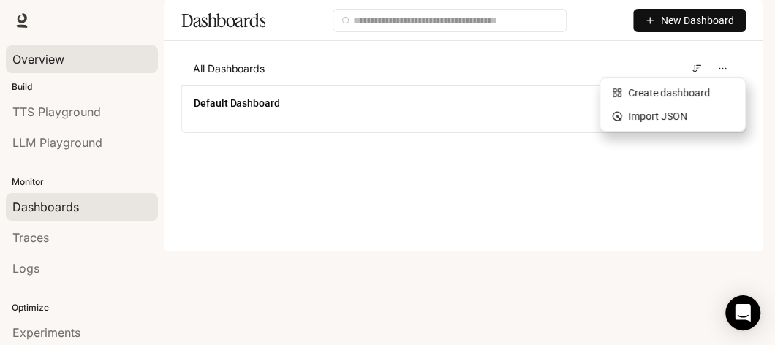
click at [67, 61] on div "Overview" at bounding box center [81, 59] width 139 height 18
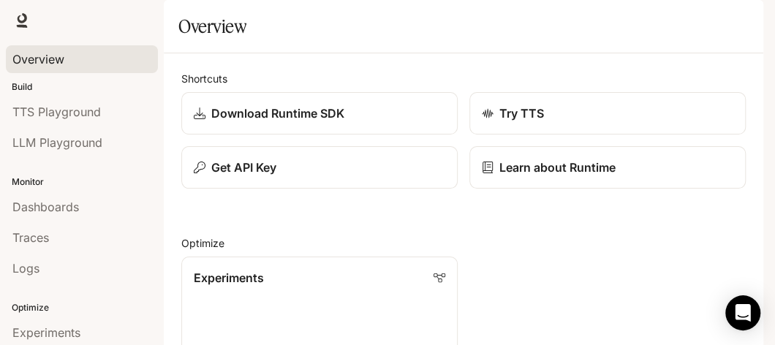
scroll to position [945, 0]
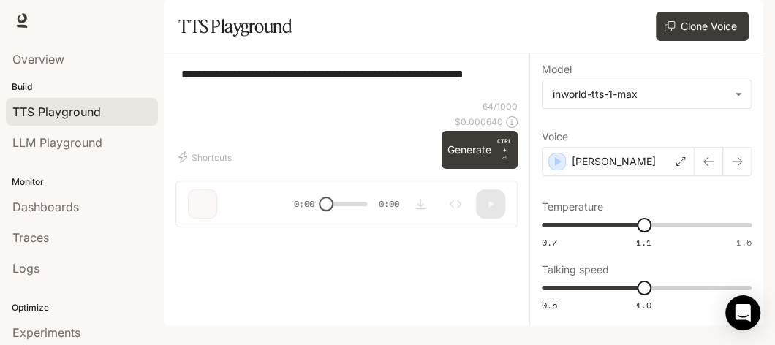
type input "***"
click at [372, 100] on div "**********" at bounding box center [347, 82] width 342 height 35
click at [232, 99] on textarea "**********" at bounding box center [342, 83] width 323 height 34
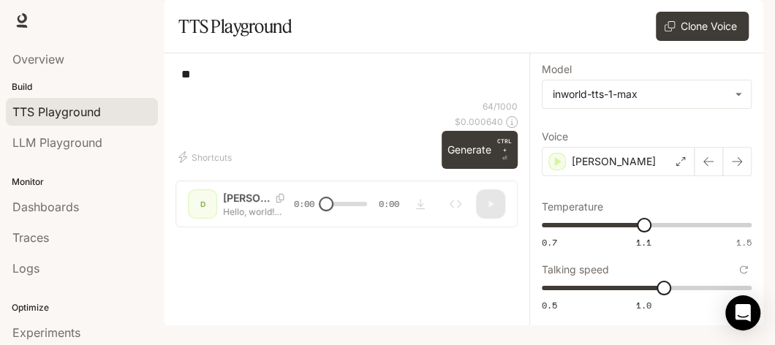
type textarea "*"
click at [203, 99] on textarea "**********" at bounding box center [342, 83] width 323 height 34
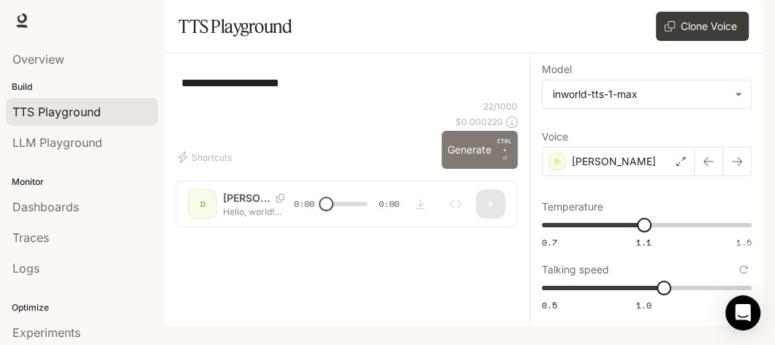
type textarea "**********"
click at [459, 169] on button "Generate CTRL + ⏎" at bounding box center [480, 150] width 76 height 38
type input "*"
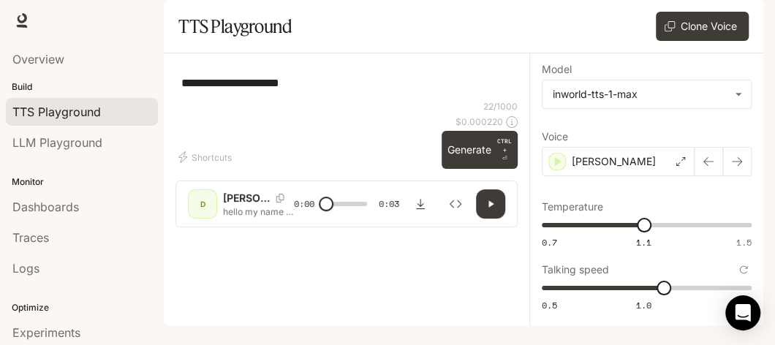
click at [325, 91] on textarea "**********" at bounding box center [342, 83] width 323 height 17
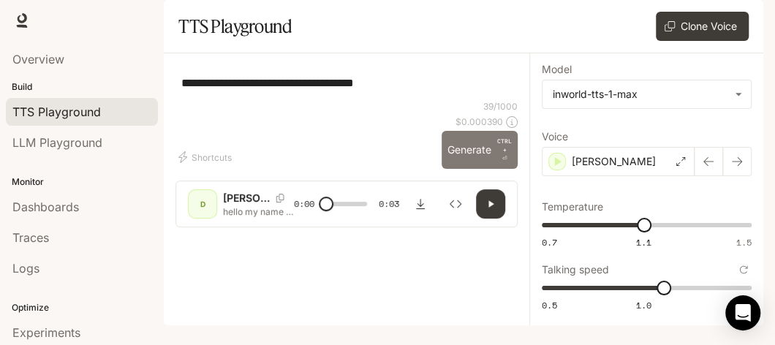
type textarea "**********"
click at [472, 169] on button "Generate CTRL + ⏎" at bounding box center [480, 150] width 76 height 38
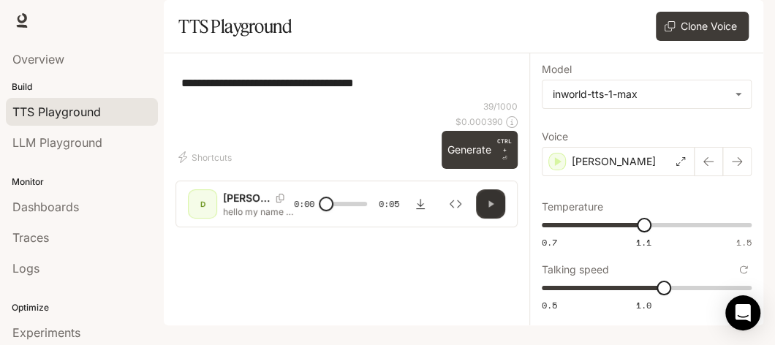
click at [492, 219] on button "button" at bounding box center [490, 203] width 29 height 29
click at [200, 216] on div "D" at bounding box center [202, 203] width 23 height 23
click at [245, 206] on div "[PERSON_NAME]" at bounding box center [275, 198] width 105 height 15
click at [262, 218] on div "[PERSON_NAME] hello my name is [PERSON_NAME] nice to meat you" at bounding box center [275, 204] width 105 height 27
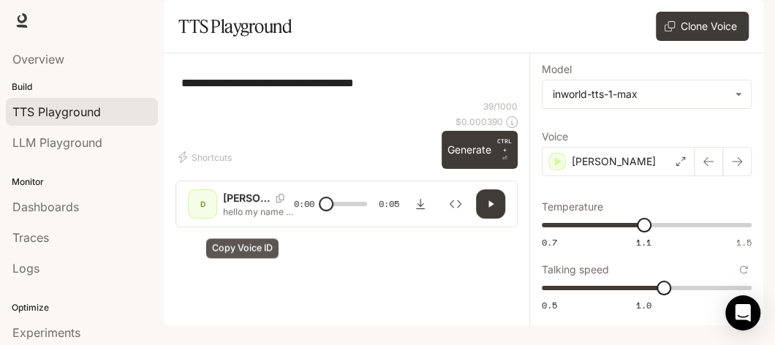
click at [273, 203] on icon "Copy Voice ID" at bounding box center [280, 198] width 15 height 9
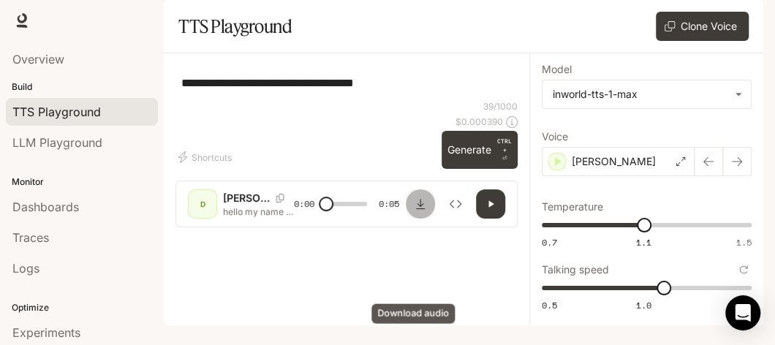
click at [415, 210] on icon "Download audio" at bounding box center [421, 204] width 12 height 12
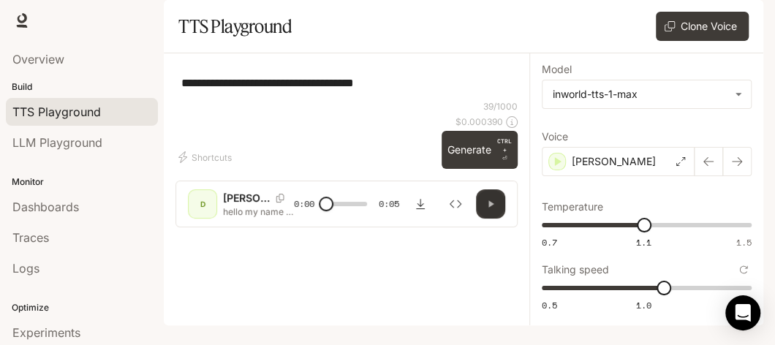
click at [476, 219] on button "button" at bounding box center [490, 203] width 29 height 29
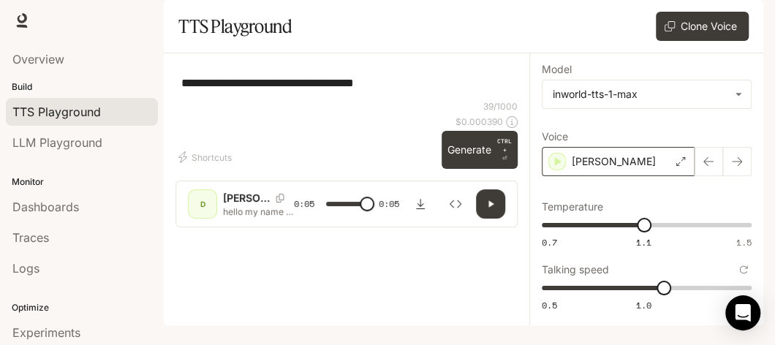
drag, startPoint x: 609, startPoint y: 180, endPoint x: 562, endPoint y: 179, distance: 47.5
click at [609, 176] on div "[PERSON_NAME]" at bounding box center [618, 161] width 153 height 29
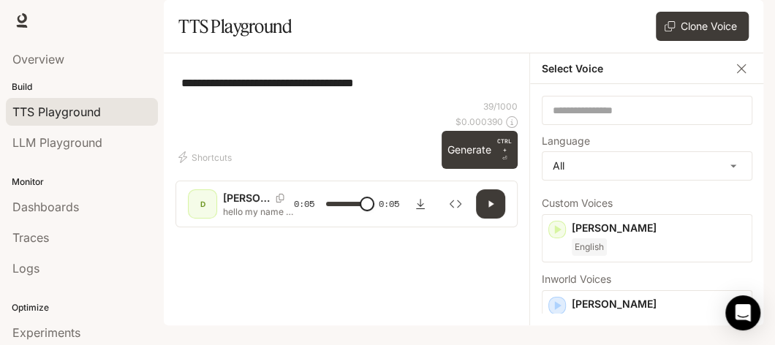
scroll to position [15, 0]
type input "*"
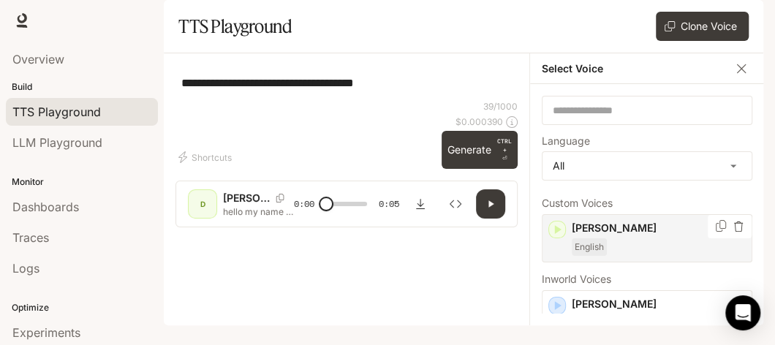
type input "***"
drag, startPoint x: 659, startPoint y: 303, endPoint x: 595, endPoint y: 243, distance: 88.0
click at [595, 243] on div "**********" at bounding box center [646, 189] width 234 height 272
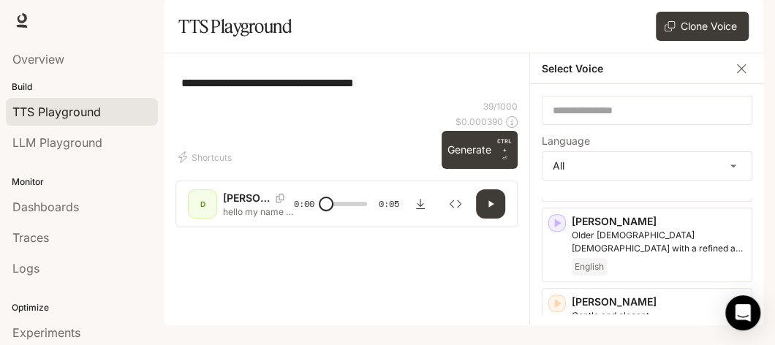
scroll to position [0, 0]
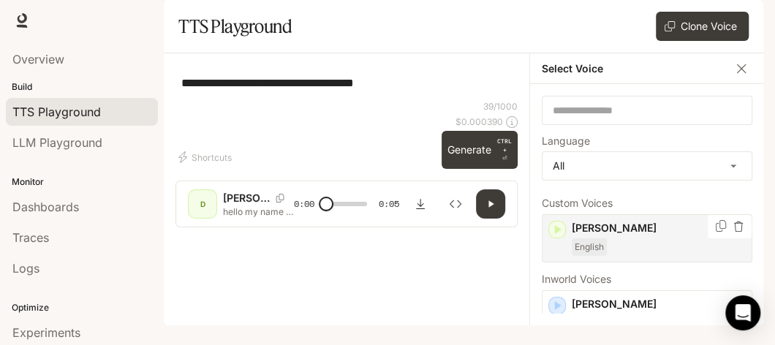
click at [606, 235] on p "[PERSON_NAME]" at bounding box center [659, 228] width 174 height 15
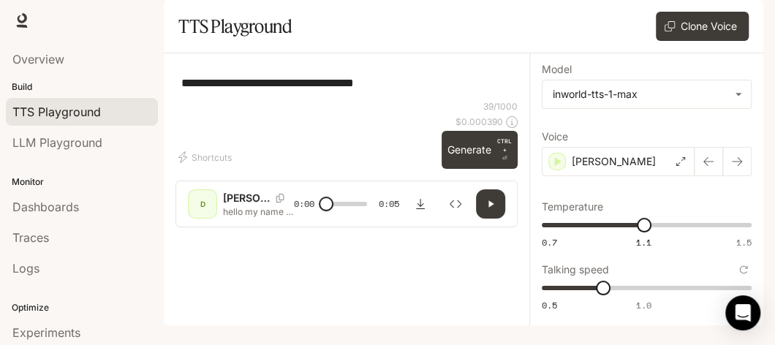
scroll to position [19, 0]
click at [489, 208] on icon "button" at bounding box center [491, 204] width 5 height 7
type input "*"
